Goal: Task Accomplishment & Management: Complete application form

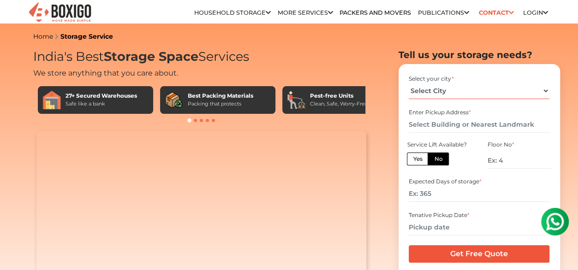
click at [513, 92] on select "Select City [GEOGRAPHIC_DATA] [GEOGRAPHIC_DATA] [GEOGRAPHIC_DATA] [GEOGRAPHIC_D…" at bounding box center [479, 91] width 141 height 16
select select "[GEOGRAPHIC_DATA]"
click at [409, 83] on select "Select City [GEOGRAPHIC_DATA] [GEOGRAPHIC_DATA] [GEOGRAPHIC_DATA] [GEOGRAPHIC_D…" at bounding box center [479, 91] width 141 height 16
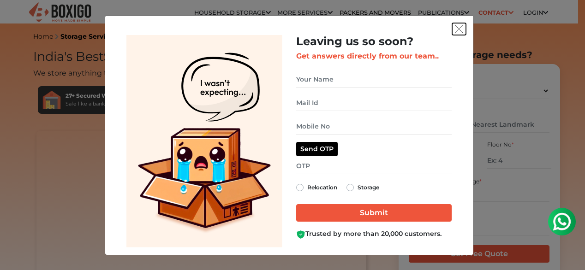
click at [458, 29] on img "get free quote dialog" at bounding box center [459, 29] width 8 height 8
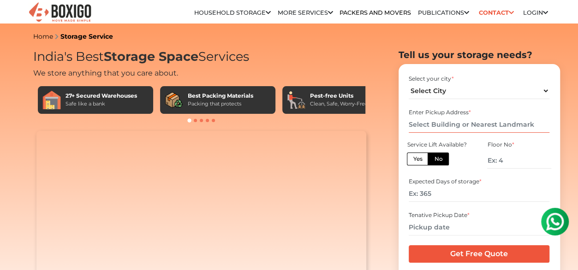
click at [437, 127] on input "text" at bounding box center [479, 125] width 141 height 16
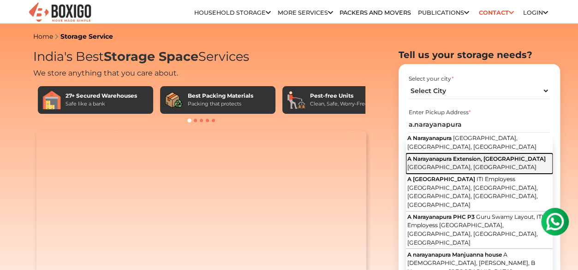
click at [451, 162] on span "A Narayanapura Extension, [GEOGRAPHIC_DATA]" at bounding box center [476, 158] width 138 height 7
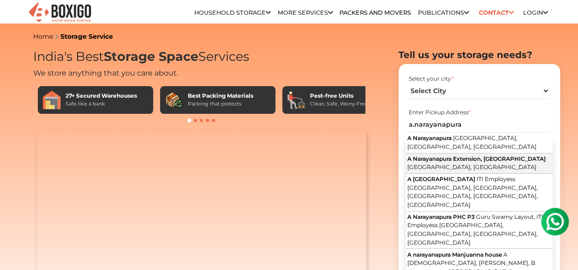
type input "A Narayanapura Extension, [GEOGRAPHIC_DATA], [GEOGRAPHIC_DATA], [GEOGRAPHIC_DAT…"
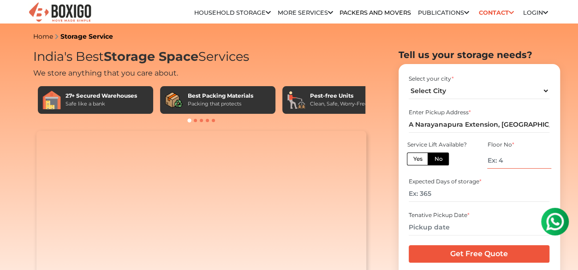
click at [499, 162] on input "number" at bounding box center [519, 161] width 64 height 16
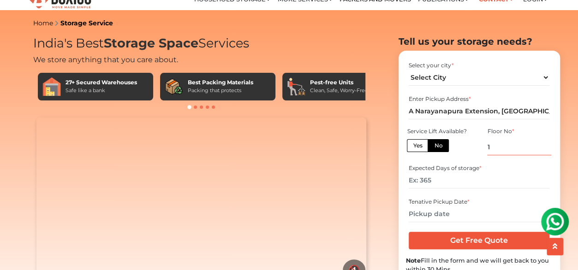
scroll to position [16, 0]
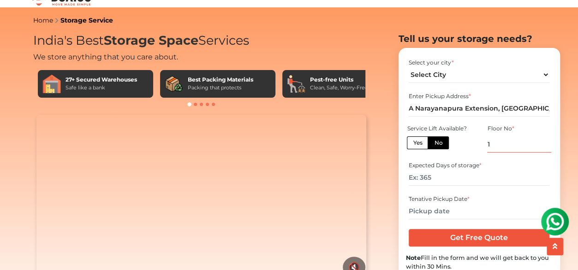
type input "1"
click at [434, 186] on input "number" at bounding box center [479, 178] width 141 height 16
type input "60"
click at [421, 219] on input "text" at bounding box center [479, 211] width 141 height 16
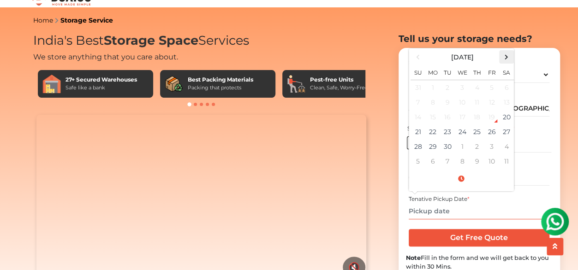
click at [505, 63] on span at bounding box center [506, 57] width 12 height 12
click at [416, 124] on td "9" at bounding box center [417, 117] width 15 height 15
type input "[DATE] 12:00 AM"
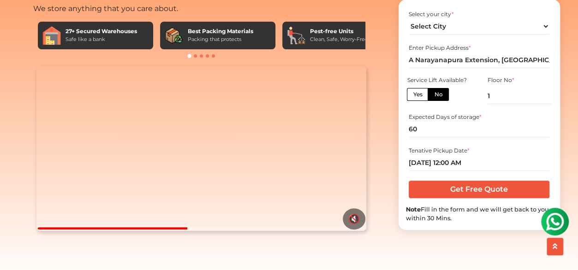
scroll to position [66, 0]
